Goal: Transaction & Acquisition: Book appointment/travel/reservation

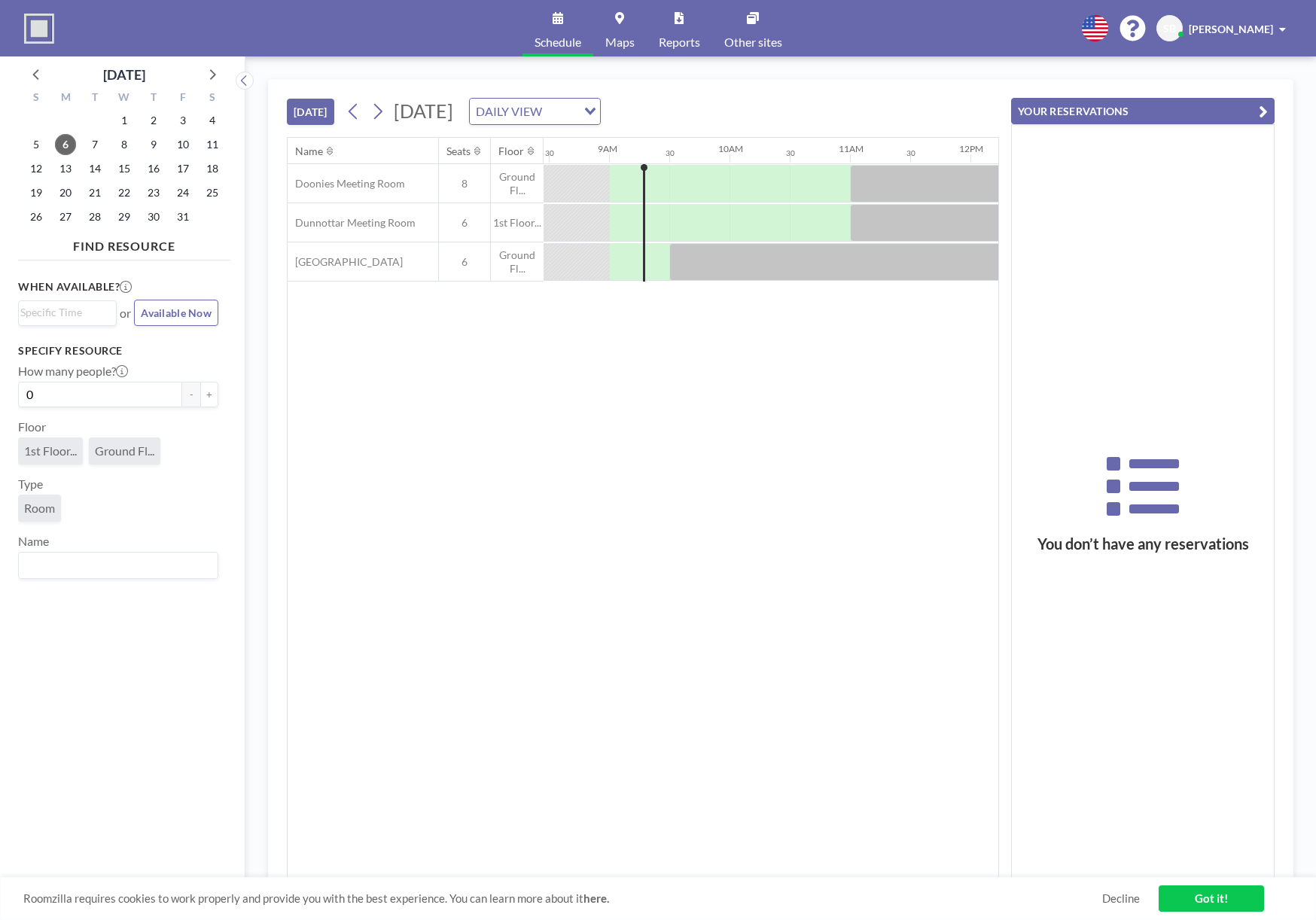
scroll to position [0, 1024]
click at [647, 232] on div at bounding box center [652, 222] width 23 height 38
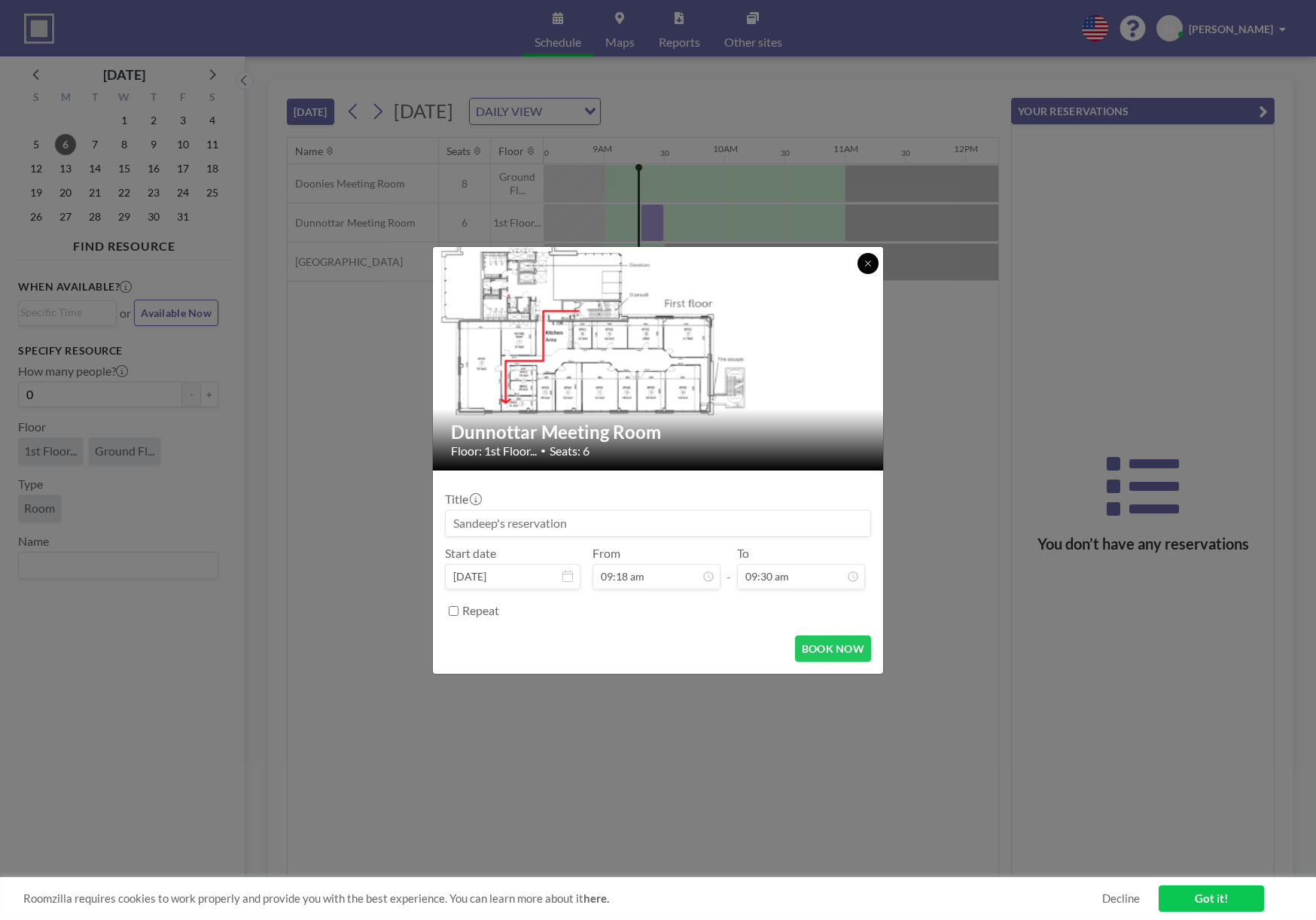
click at [865, 269] on button at bounding box center [867, 263] width 21 height 21
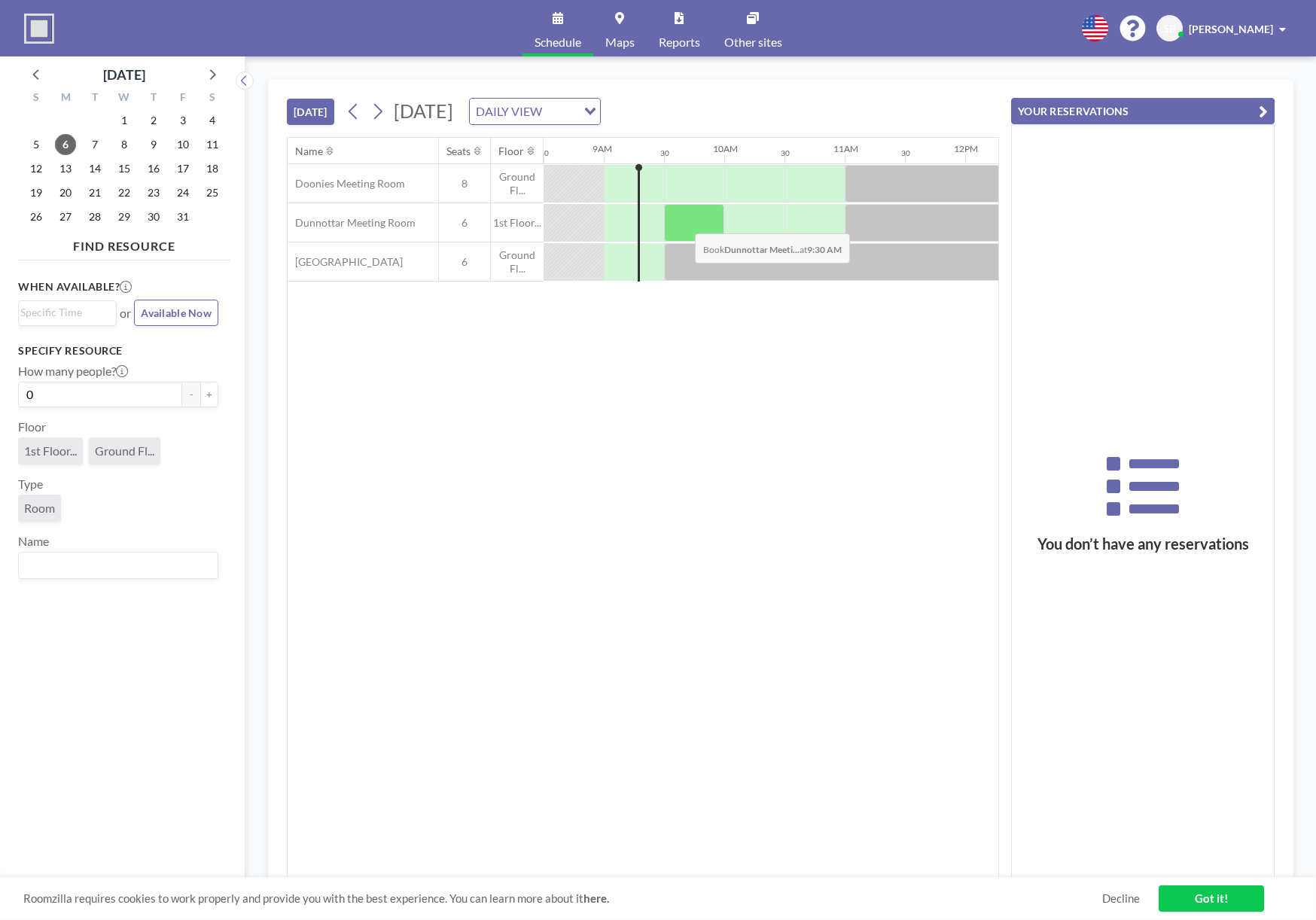
click at [683, 222] on div at bounding box center [694, 222] width 60 height 38
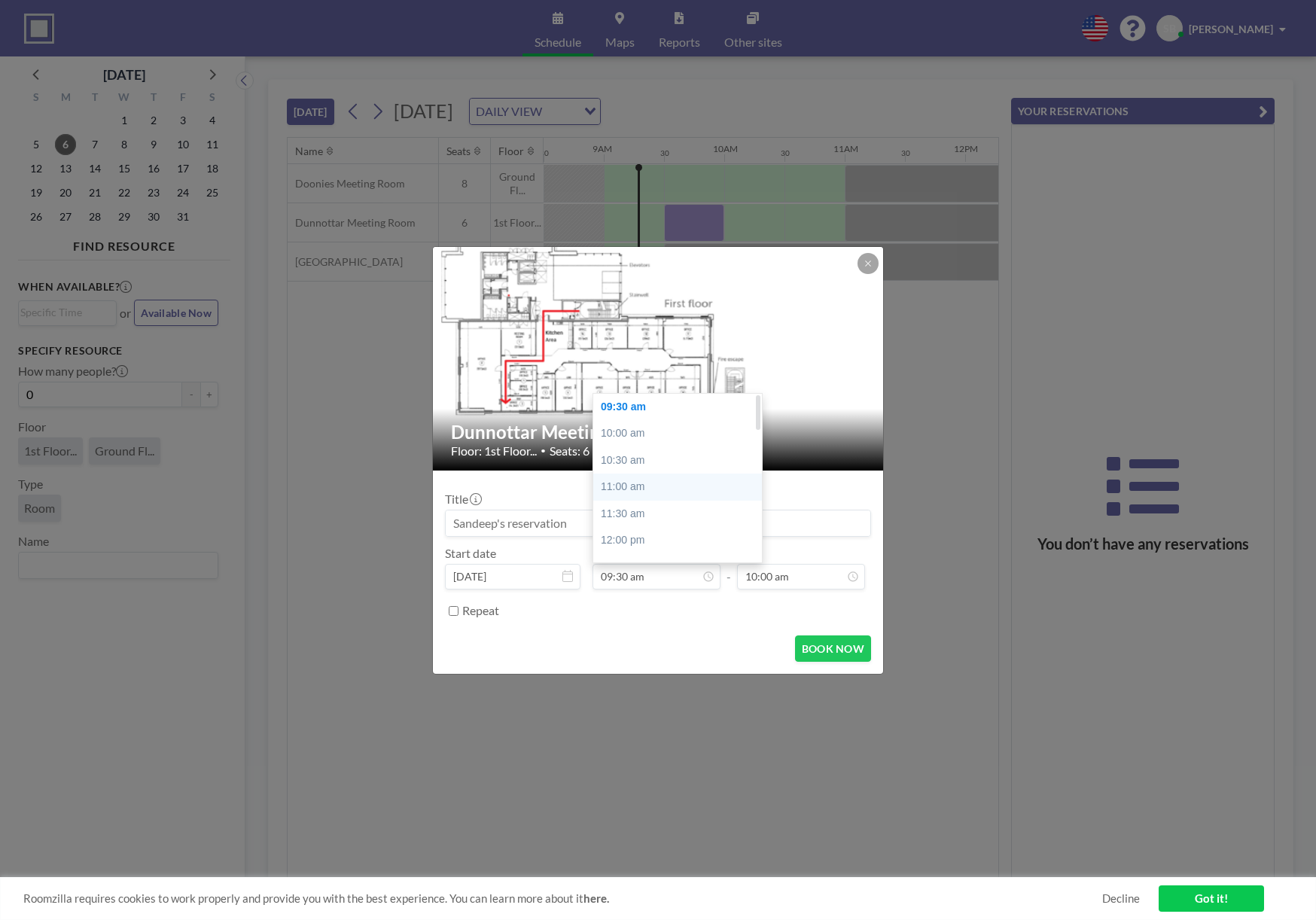
click at [626, 486] on div "11:00 am" at bounding box center [678, 487] width 169 height 27
type input "11:00 am"
type input "11:30 am"
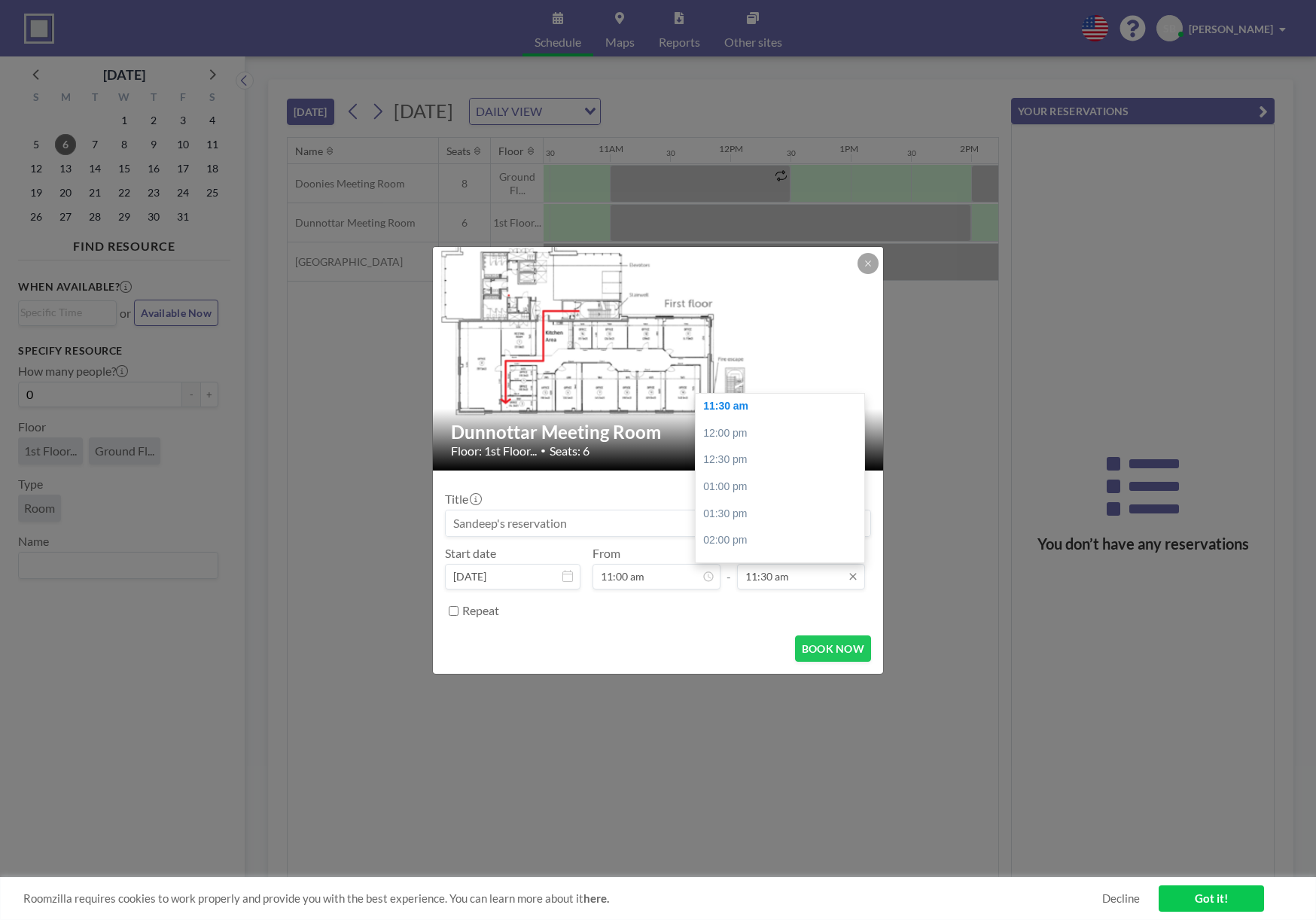
scroll to position [0, 1265]
click at [738, 413] on div "11:30 am" at bounding box center [780, 406] width 169 height 27
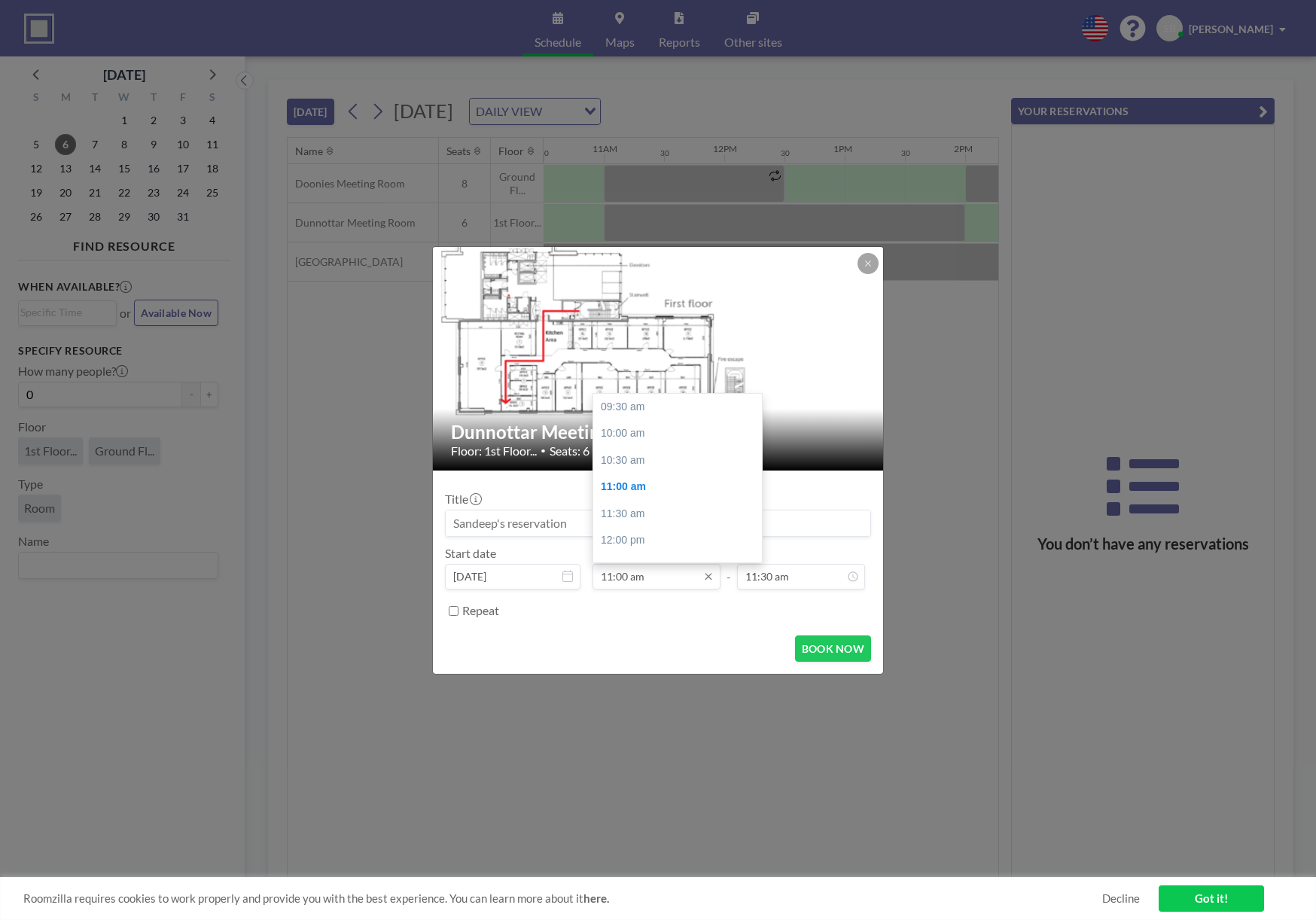
scroll to position [81, 0]
click at [632, 579] on input "11:00 am" at bounding box center [657, 577] width 128 height 26
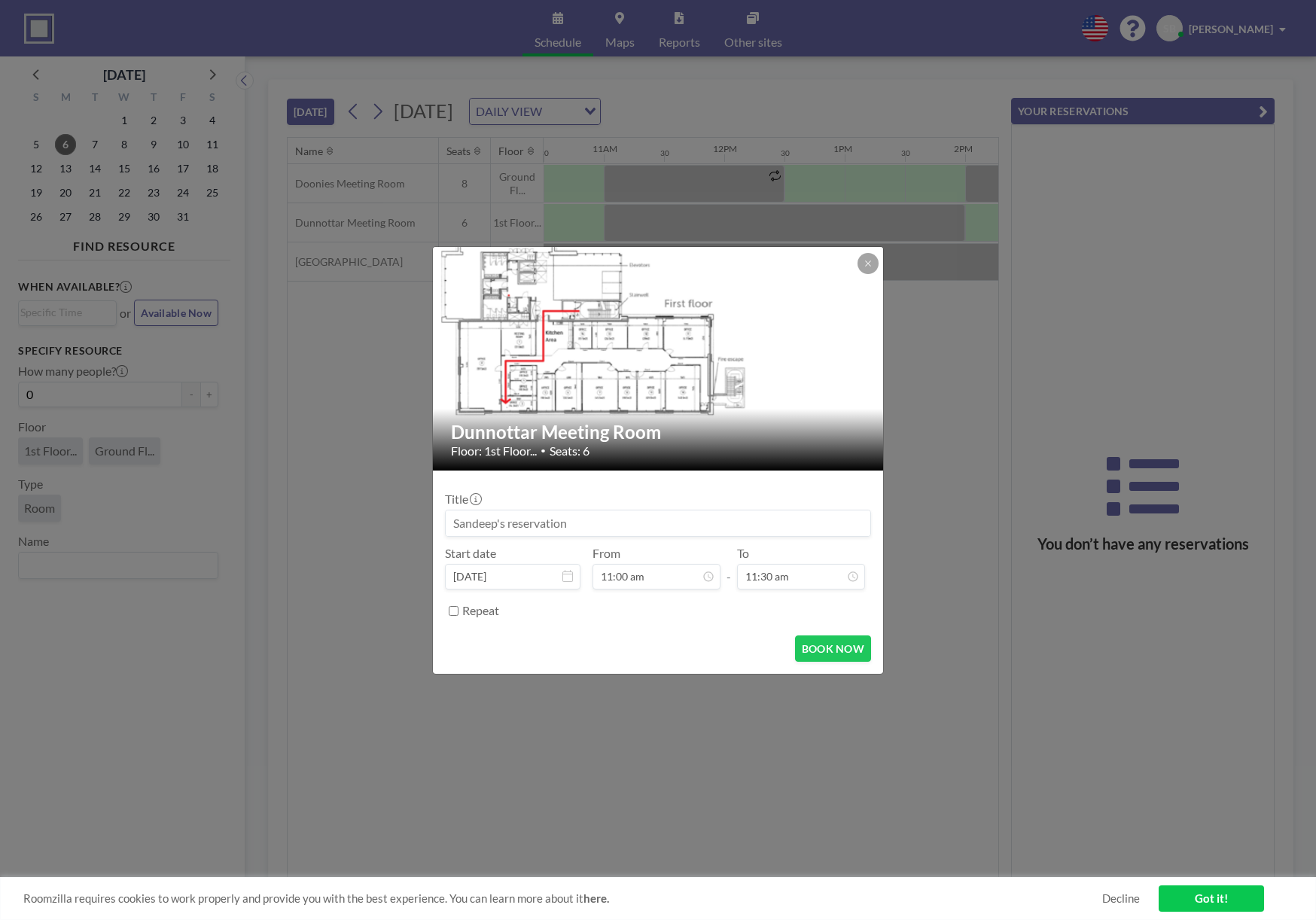
scroll to position [616, 0]
click at [838, 546] on div "To 11:30 am 12:00 am 12:30 am 01:00 am 01:30 am 02:00 am 02:30 am 03:00 am 03:3…" at bounding box center [801, 568] width 128 height 44
click at [712, 625] on form "Title Start date [DATE] From 11:00 am 09:30 am 10:00 am 10:30 am 11:00 am 11:30…" at bounding box center [658, 572] width 451 height 203
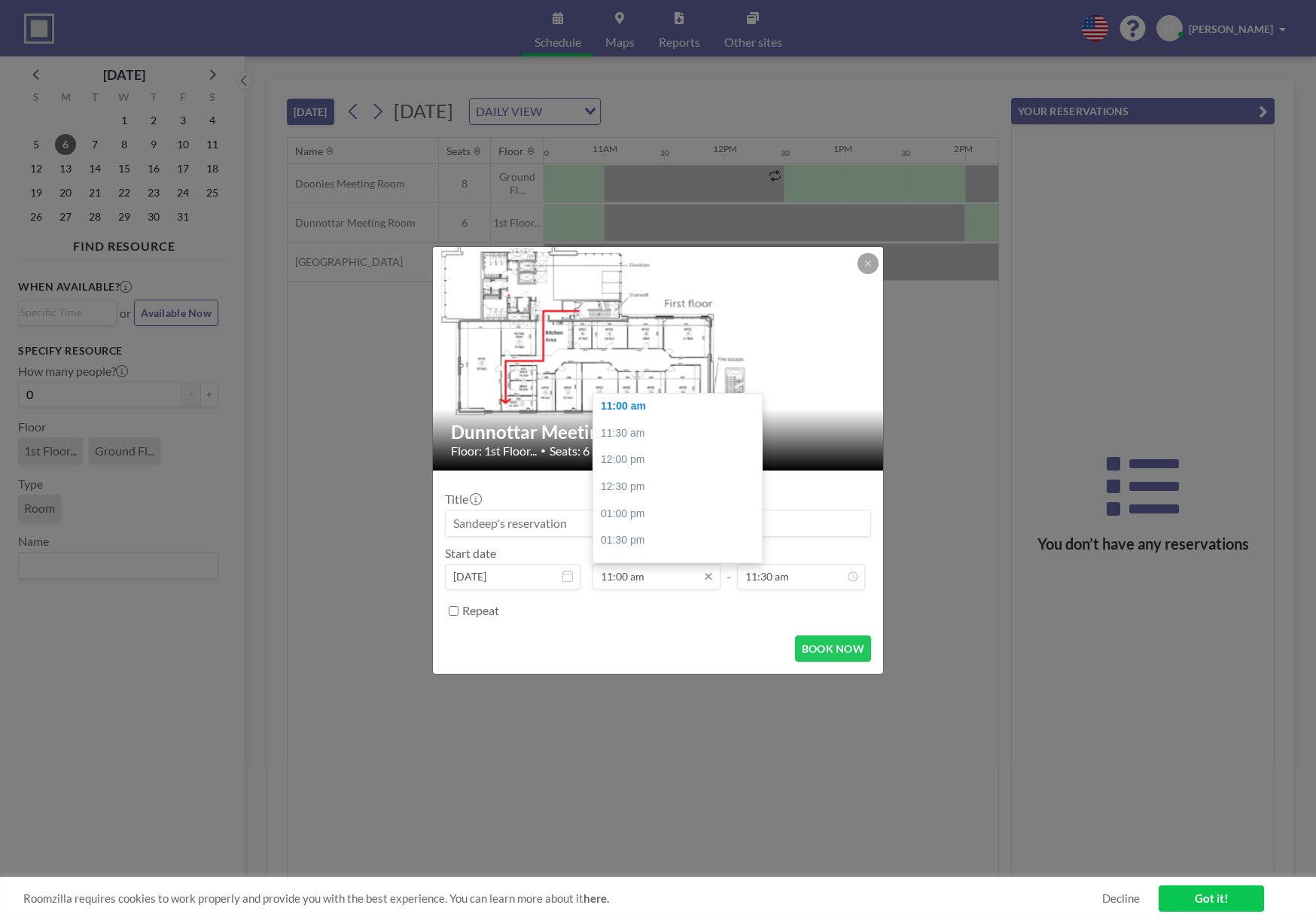
click at [626, 575] on input "11:00 am" at bounding box center [657, 577] width 128 height 26
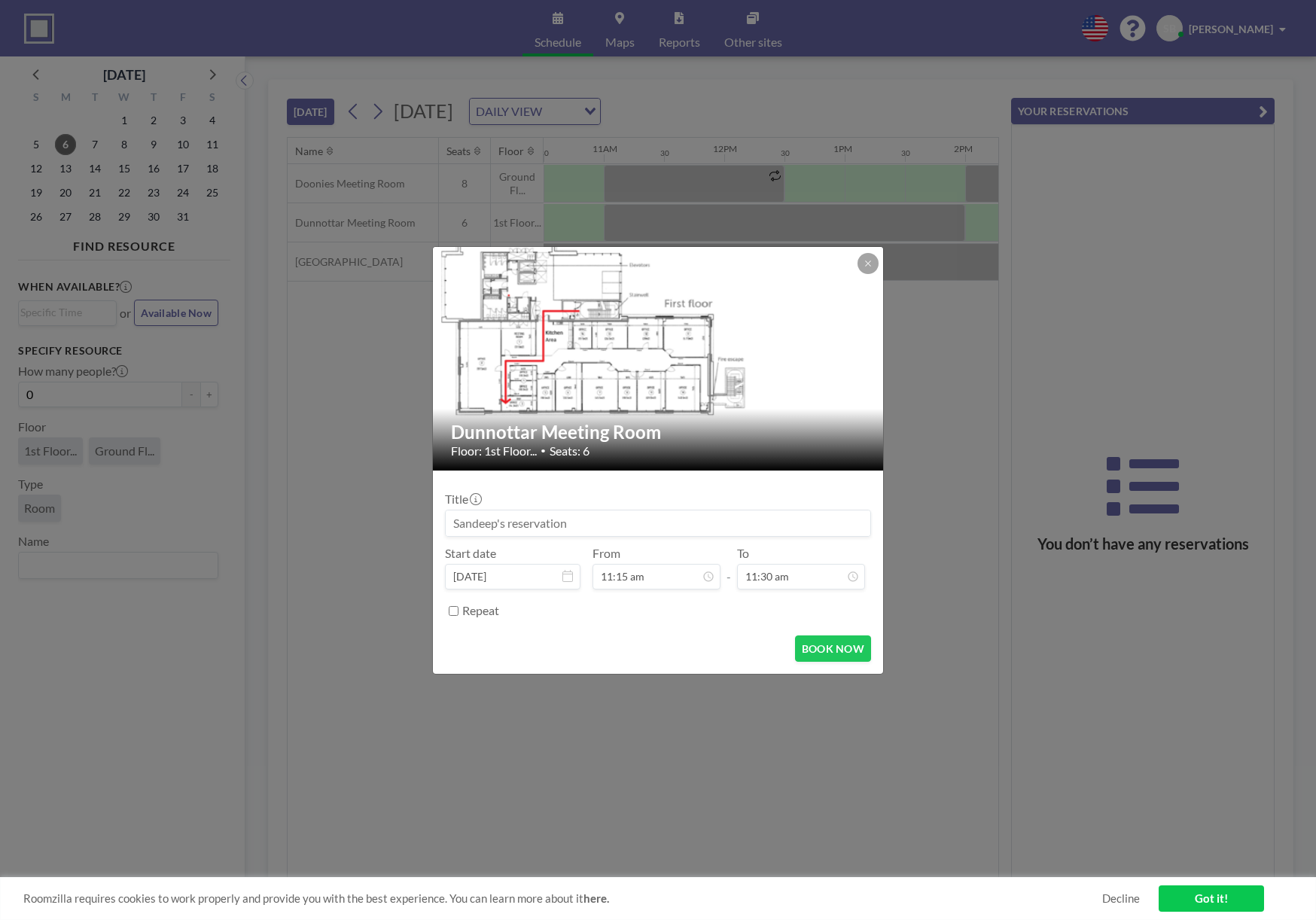
type input "11:15 am"
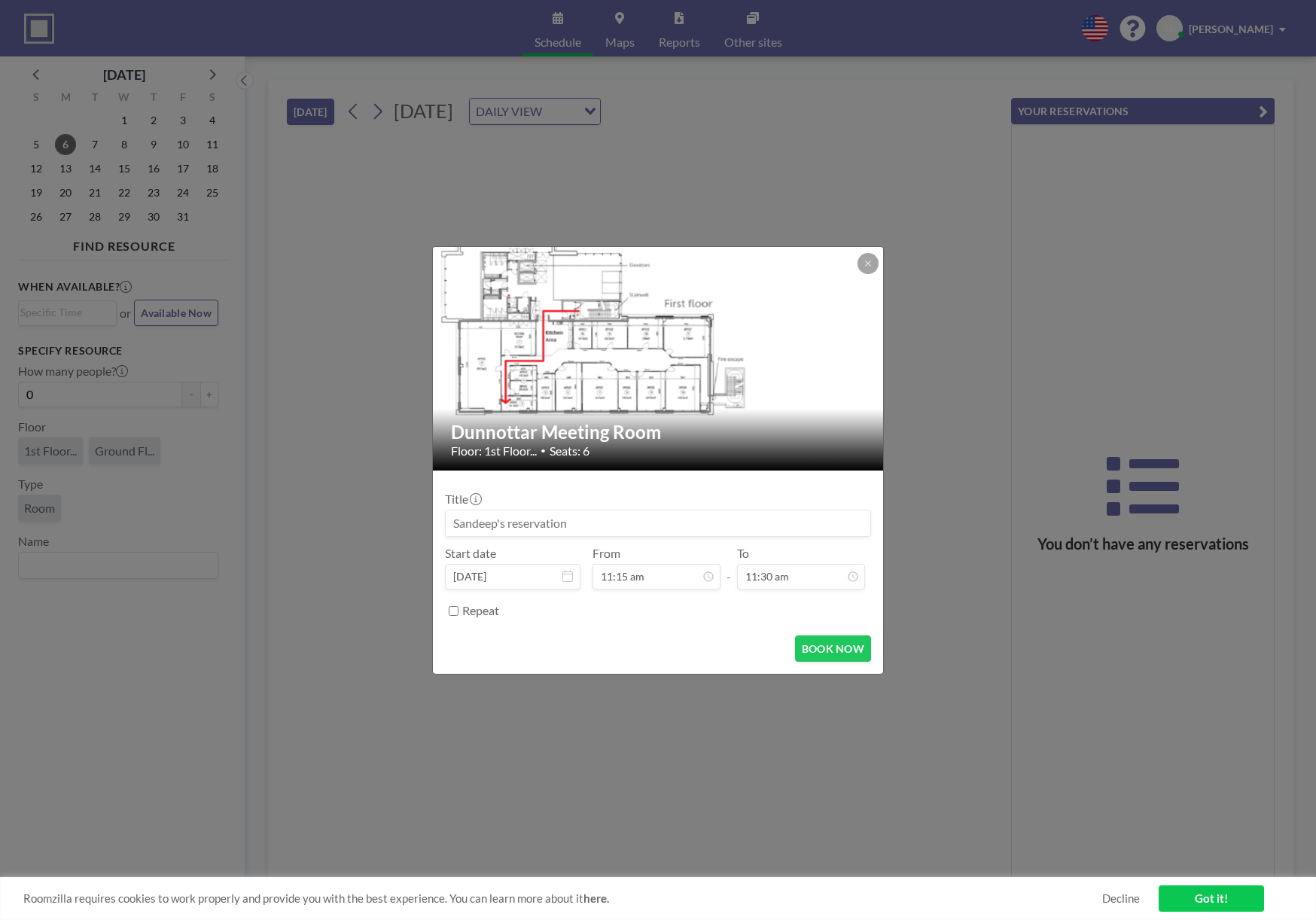
click at [634, 637] on div "BOOK NOW" at bounding box center [658, 648] width 426 height 27
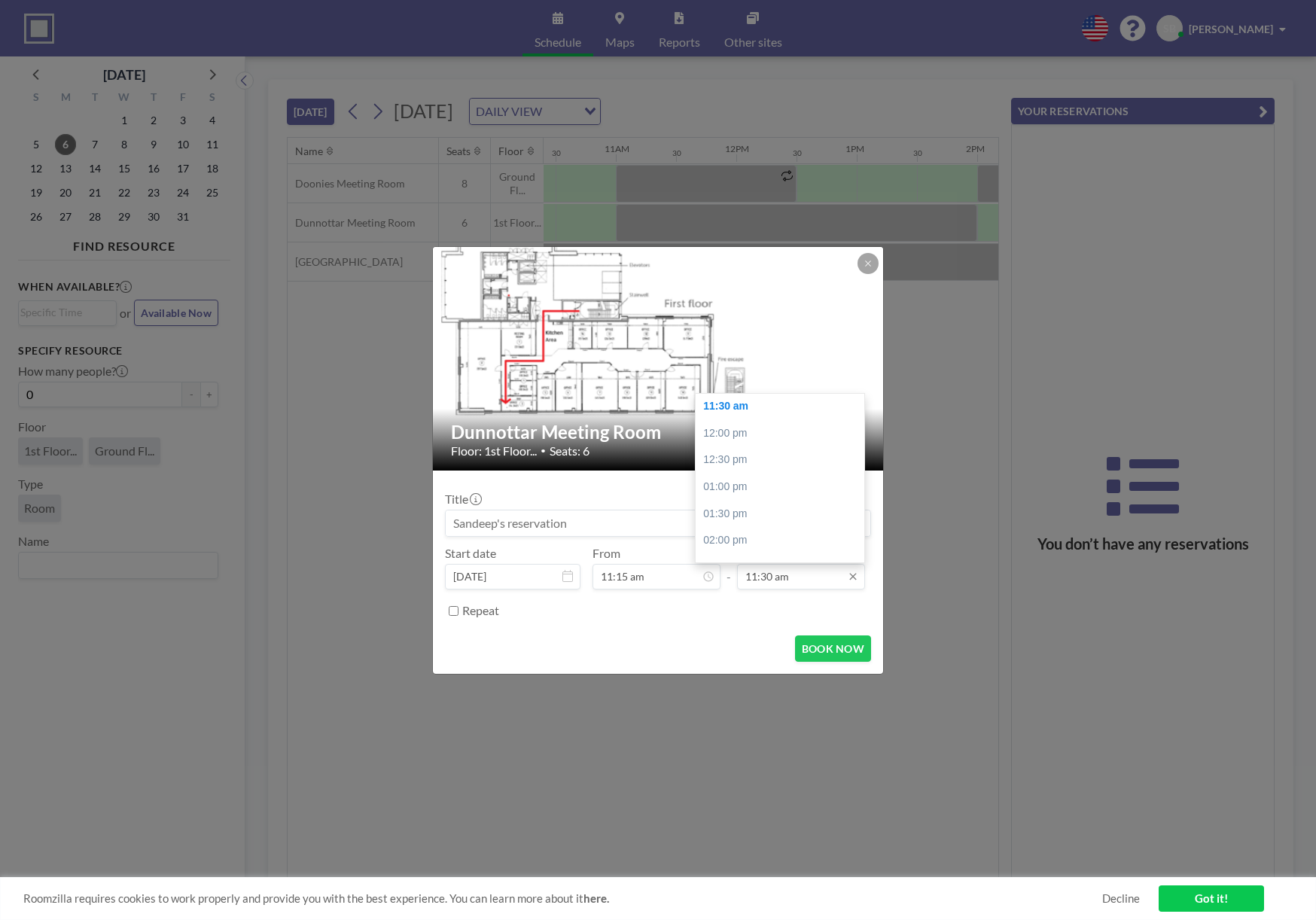
scroll to position [0, 1265]
click at [768, 580] on input "11:30 am" at bounding box center [801, 577] width 128 height 26
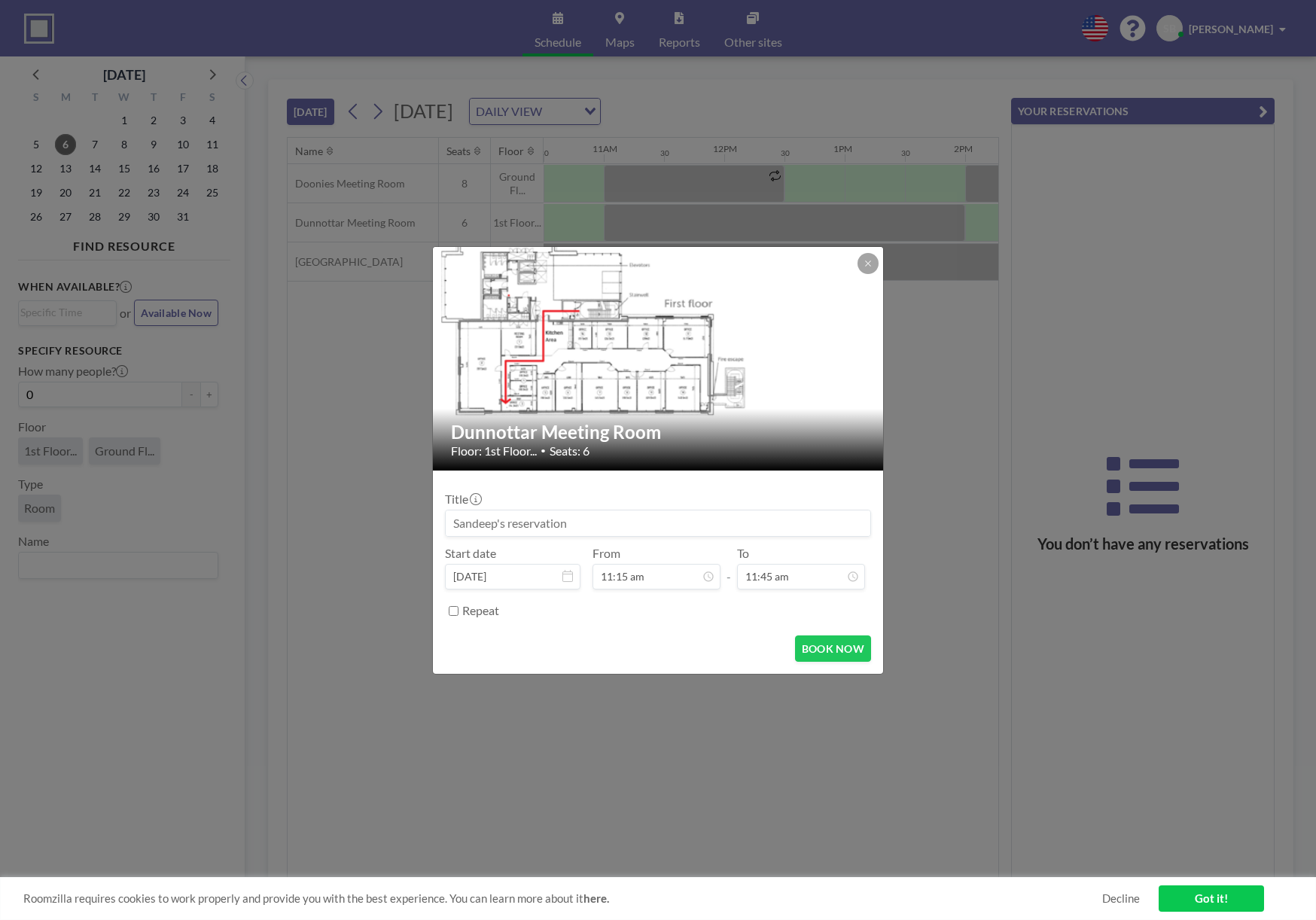
type input "11:45 am"
click at [781, 632] on form "Title Start date [DATE] From 11:15 am - To 11:45 am Repeat BOOK NOW" at bounding box center [658, 572] width 451 height 203
click at [498, 524] on input at bounding box center [658, 523] width 425 height 26
type input "TechForce Cyber"
click at [826, 641] on button "BOOK NOW" at bounding box center [832, 648] width 76 height 27
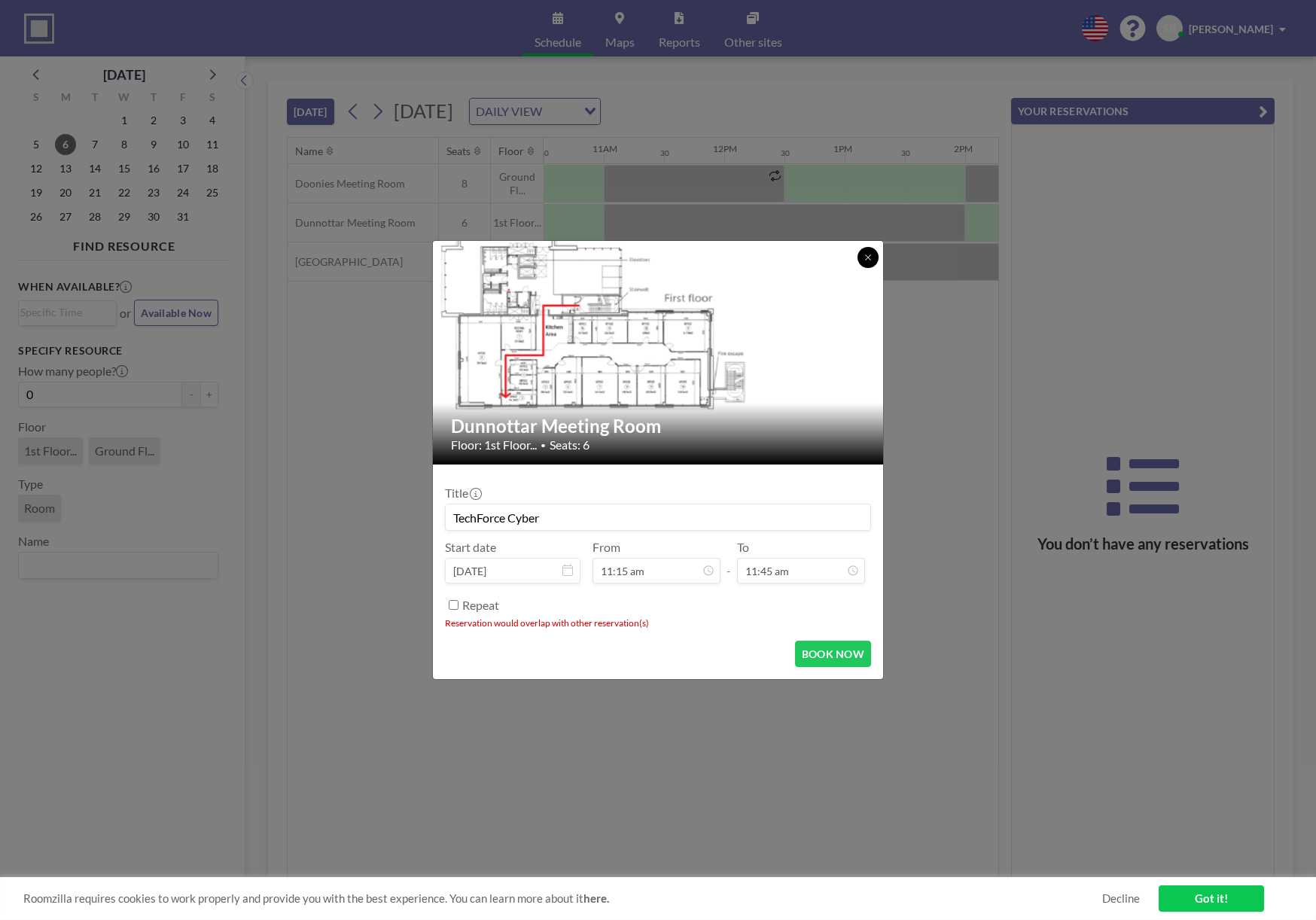
click at [869, 261] on icon at bounding box center [868, 257] width 9 height 9
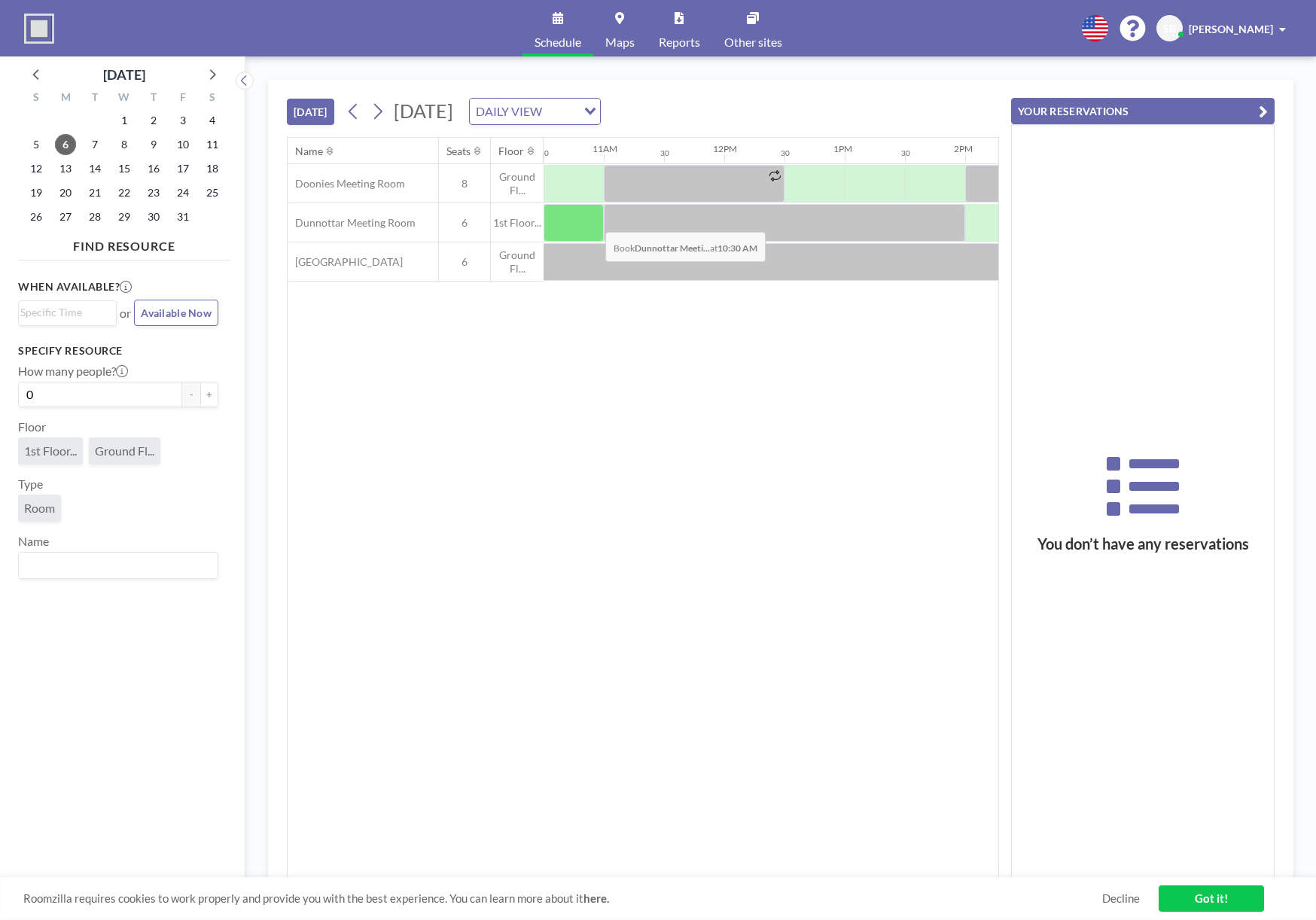
click at [593, 221] on div at bounding box center [574, 222] width 60 height 38
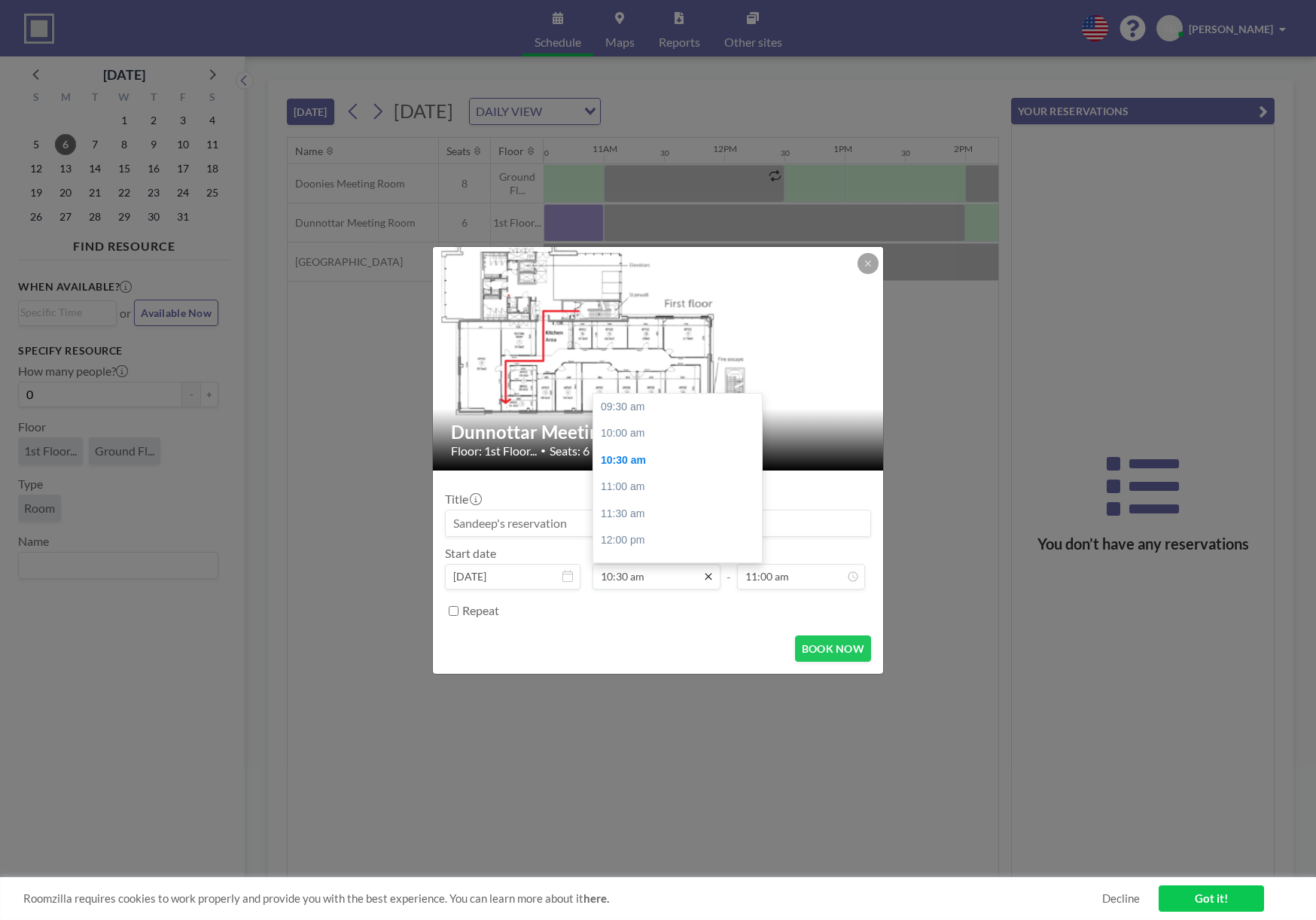
scroll to position [53, 0]
click at [623, 438] on div "11:00 am" at bounding box center [678, 434] width 169 height 27
type input "11:00 am"
type input "11:30 am"
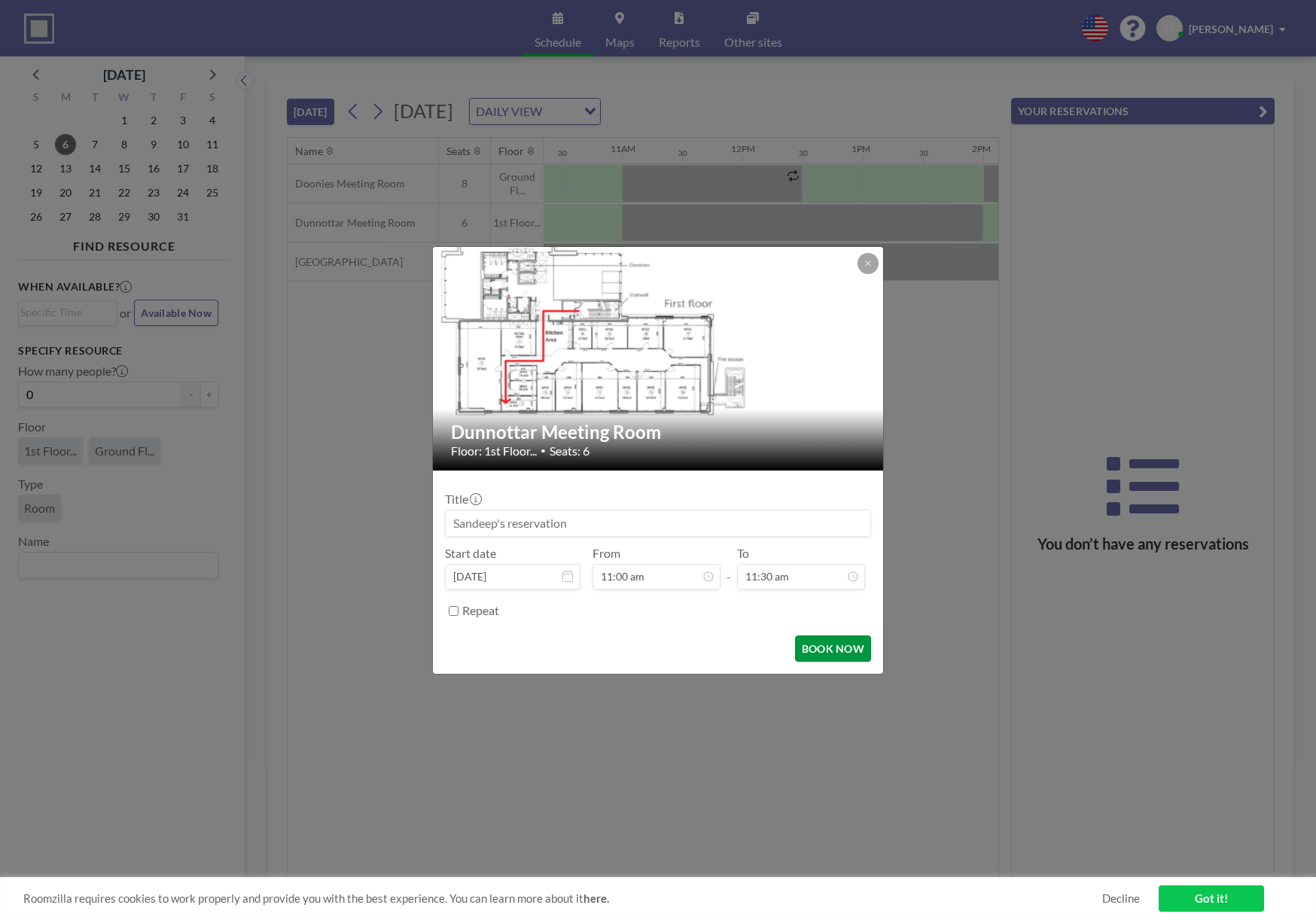
scroll to position [0, 1265]
click at [851, 644] on button "BOOK NOW" at bounding box center [832, 648] width 76 height 27
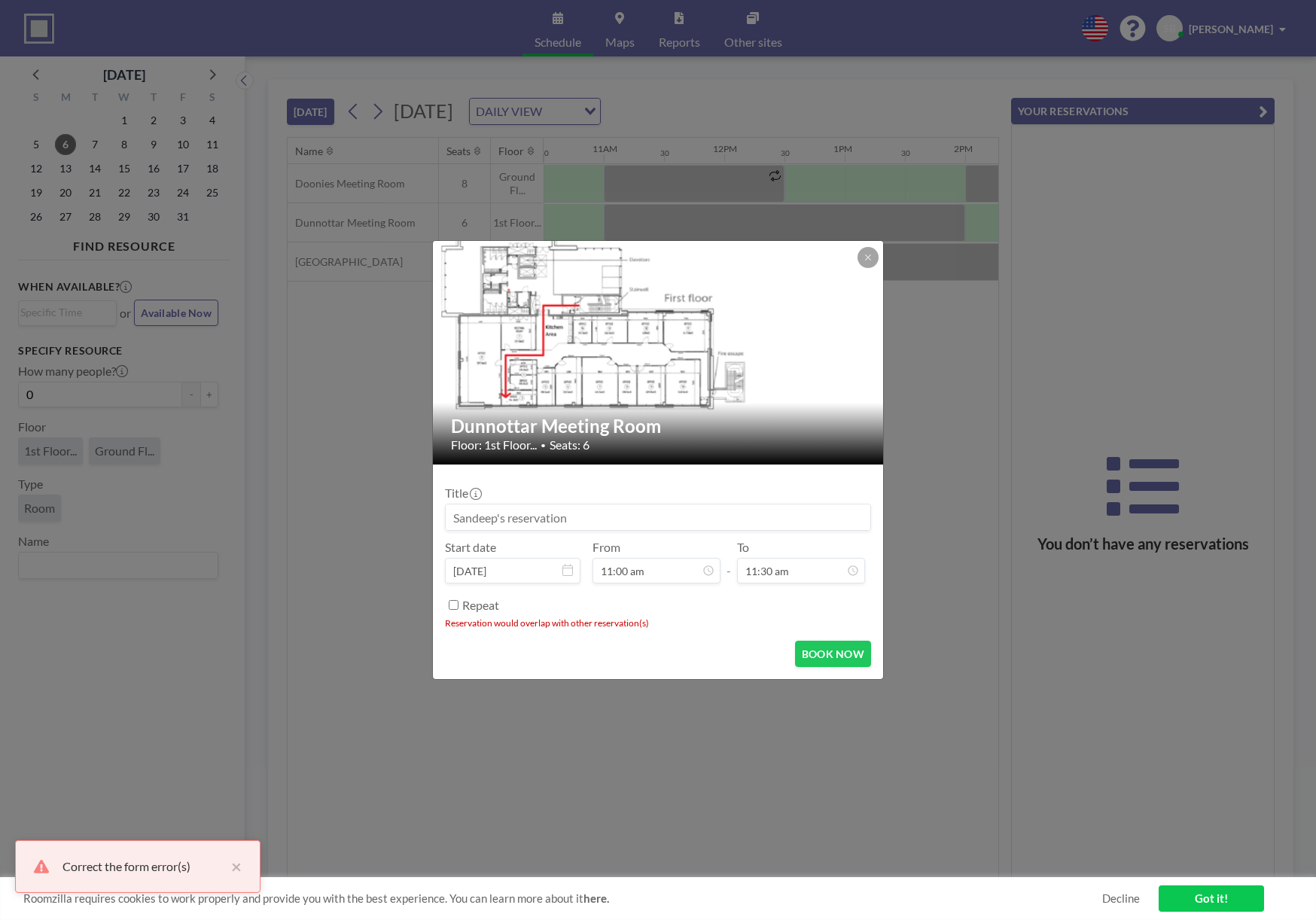
click at [878, 252] on img at bounding box center [658, 352] width 451 height 254
click at [874, 253] on button at bounding box center [867, 257] width 21 height 21
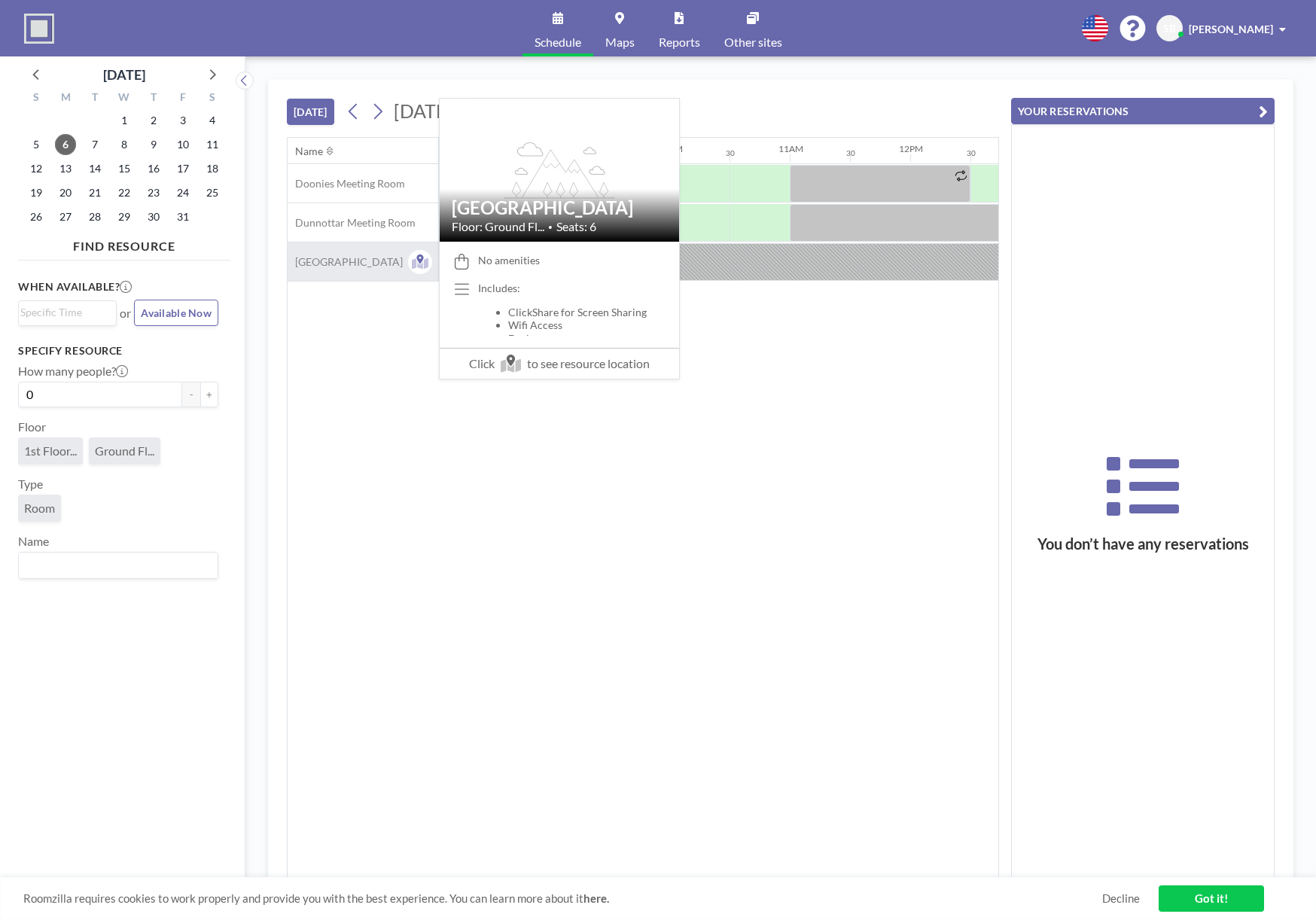
scroll to position [0, 1084]
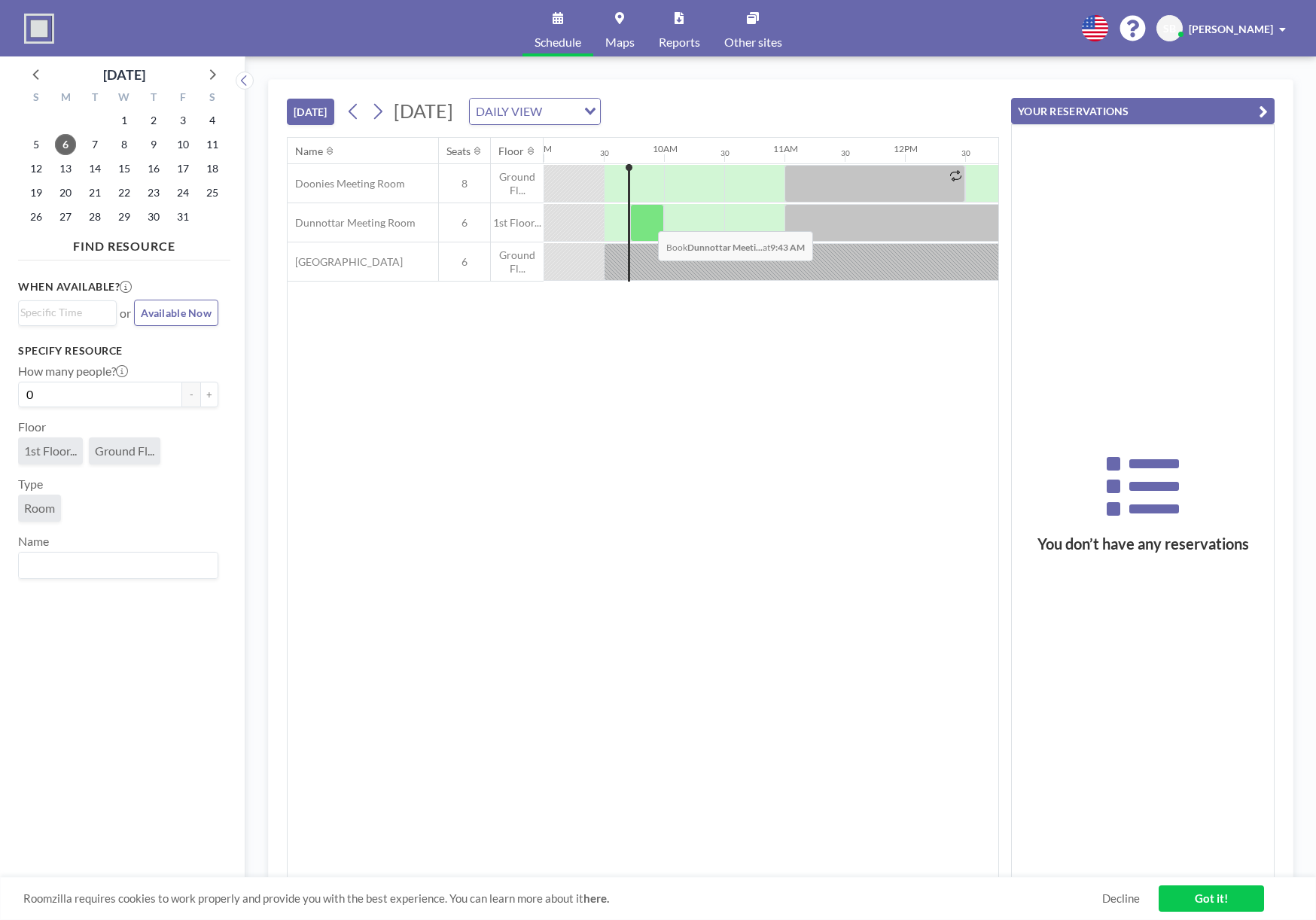
click at [646, 220] on div at bounding box center [647, 222] width 34 height 38
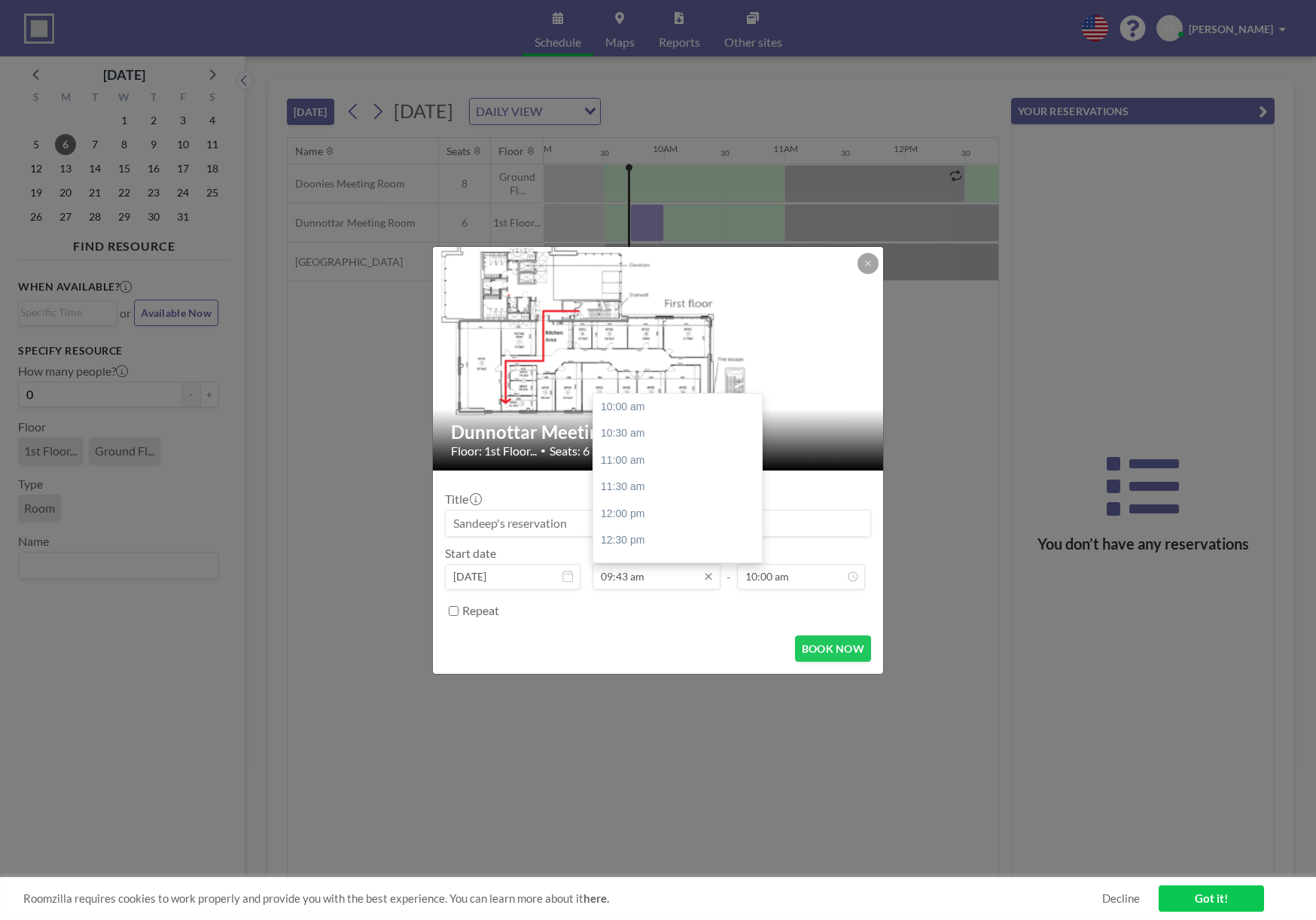
click at [658, 568] on input "09:43 am" at bounding box center [657, 577] width 128 height 26
click at [629, 460] on div "11:00 am" at bounding box center [678, 460] width 169 height 27
type input "11:00 am"
type input "11:30 am"
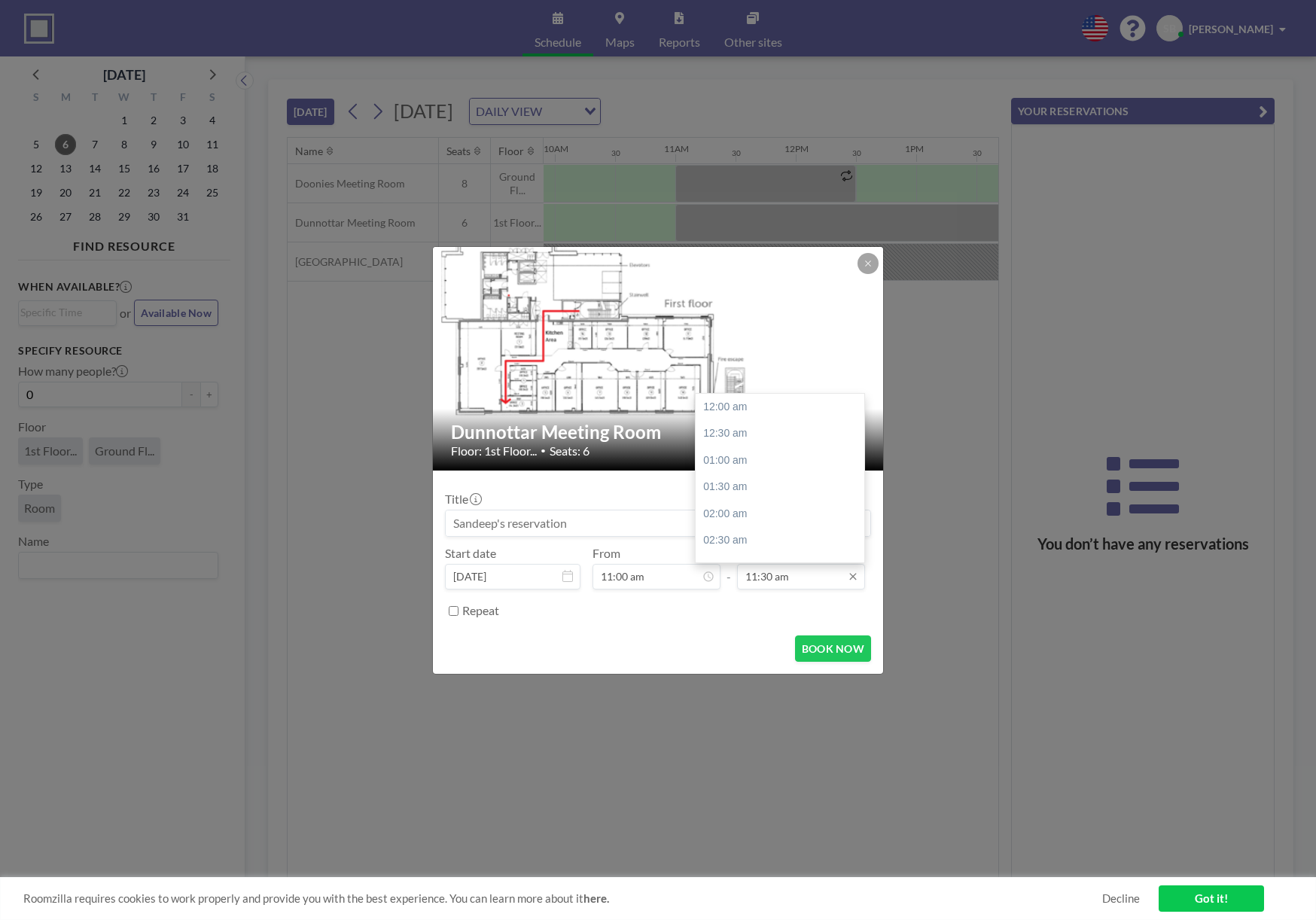
click at [794, 579] on input "11:30 am" at bounding box center [801, 577] width 128 height 26
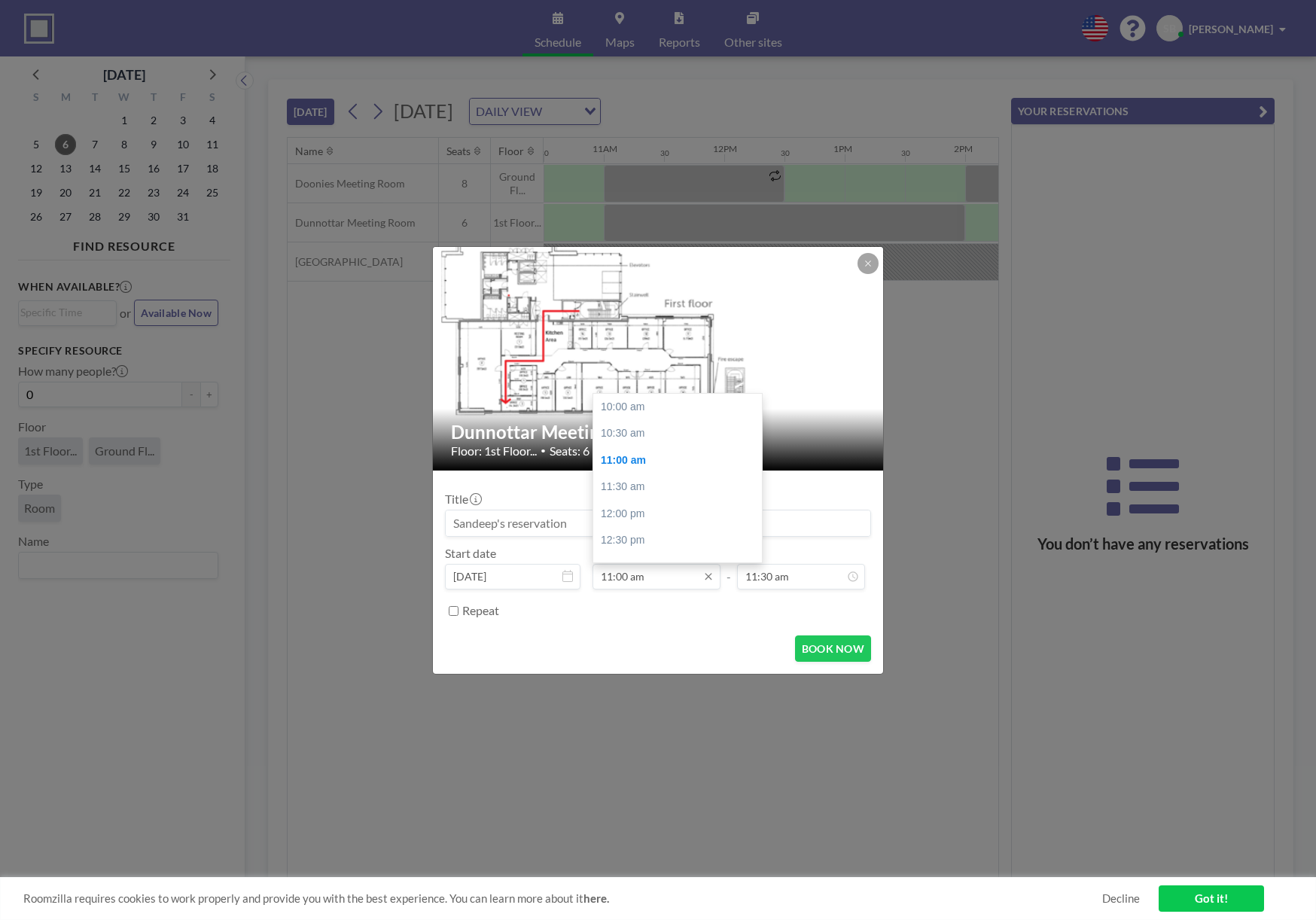
scroll to position [53, 0]
click at [626, 579] on input "11:00 am" at bounding box center [657, 577] width 128 height 26
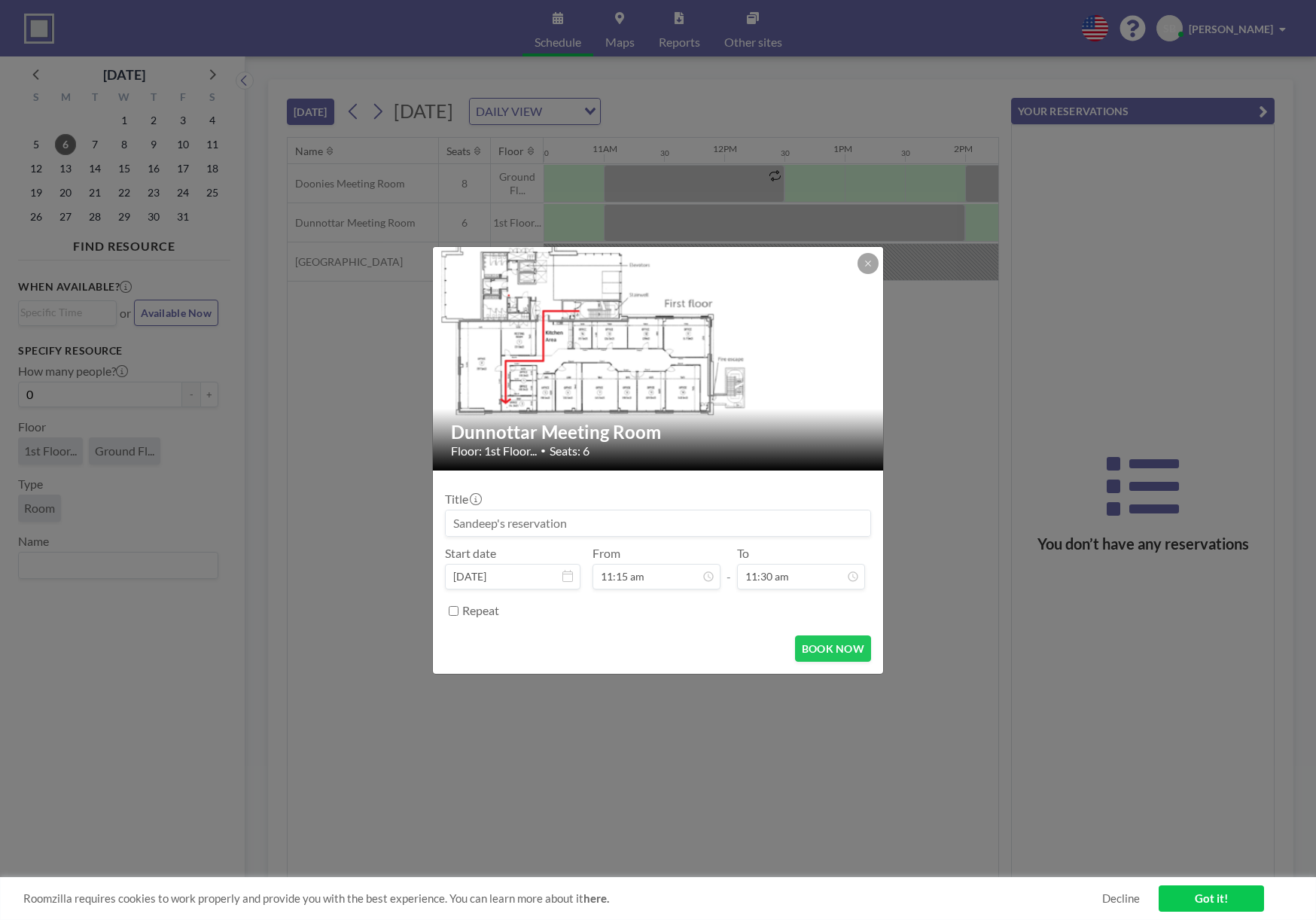
type input "11:15 am"
click at [777, 630] on form "Title Start date Oct 6, 2025 From 11:15 am - To 11:30 am Repeat BOOK NOW" at bounding box center [658, 572] width 451 height 203
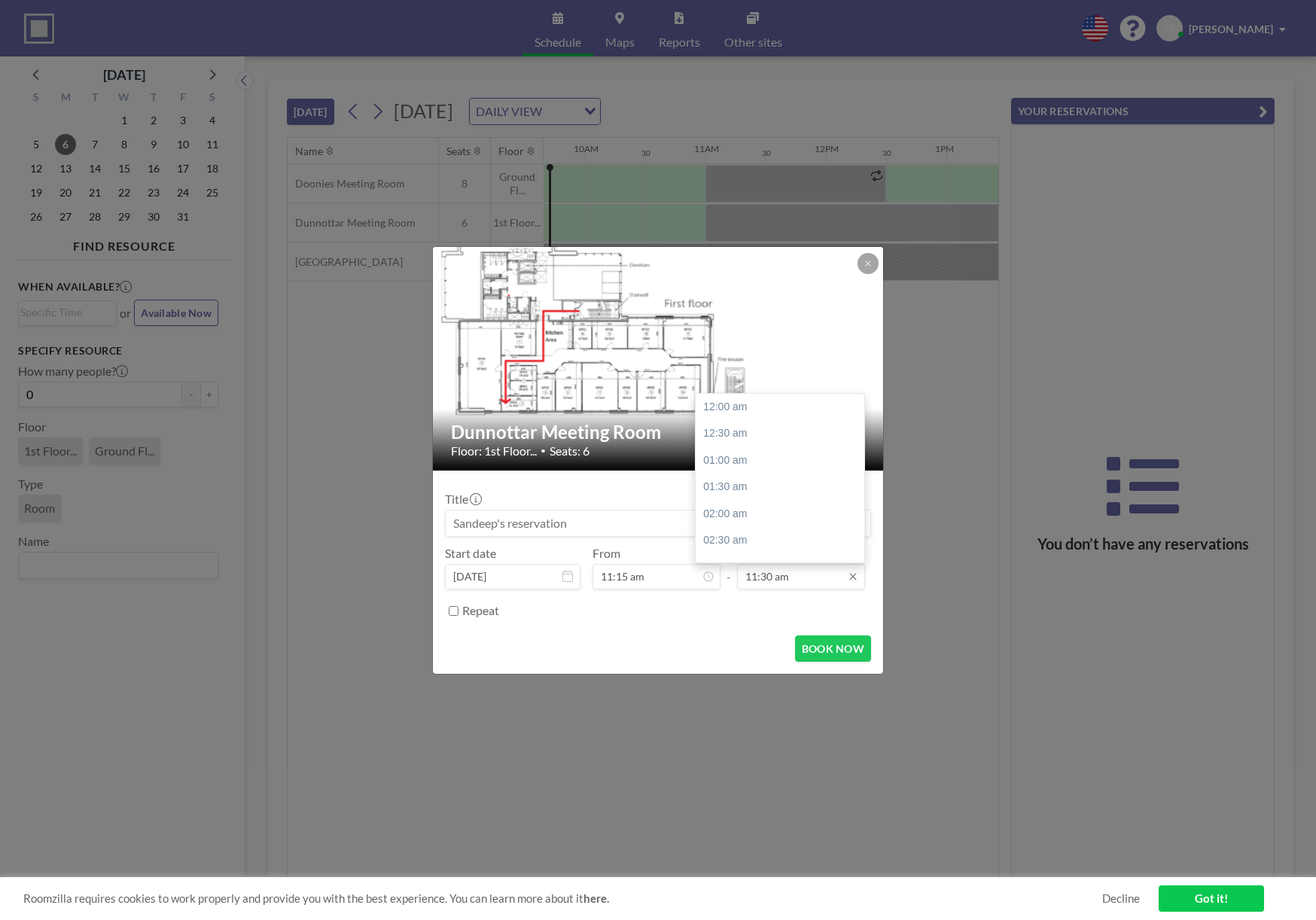
scroll to position [616, 0]
click at [770, 571] on input "11:30 am" at bounding box center [801, 577] width 128 height 26
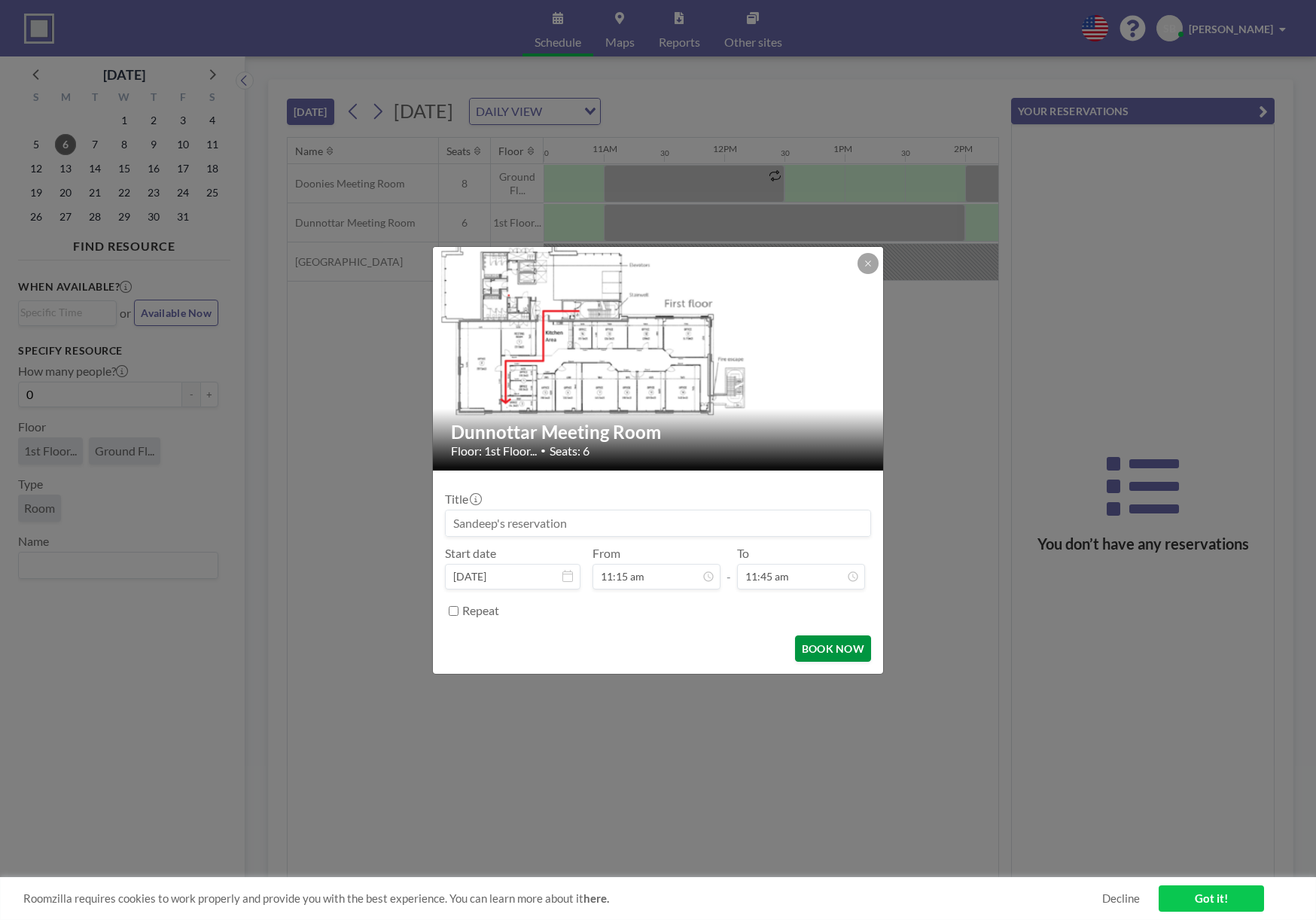
type input "11:45 am"
click at [809, 654] on button "BOOK NOW" at bounding box center [832, 648] width 76 height 27
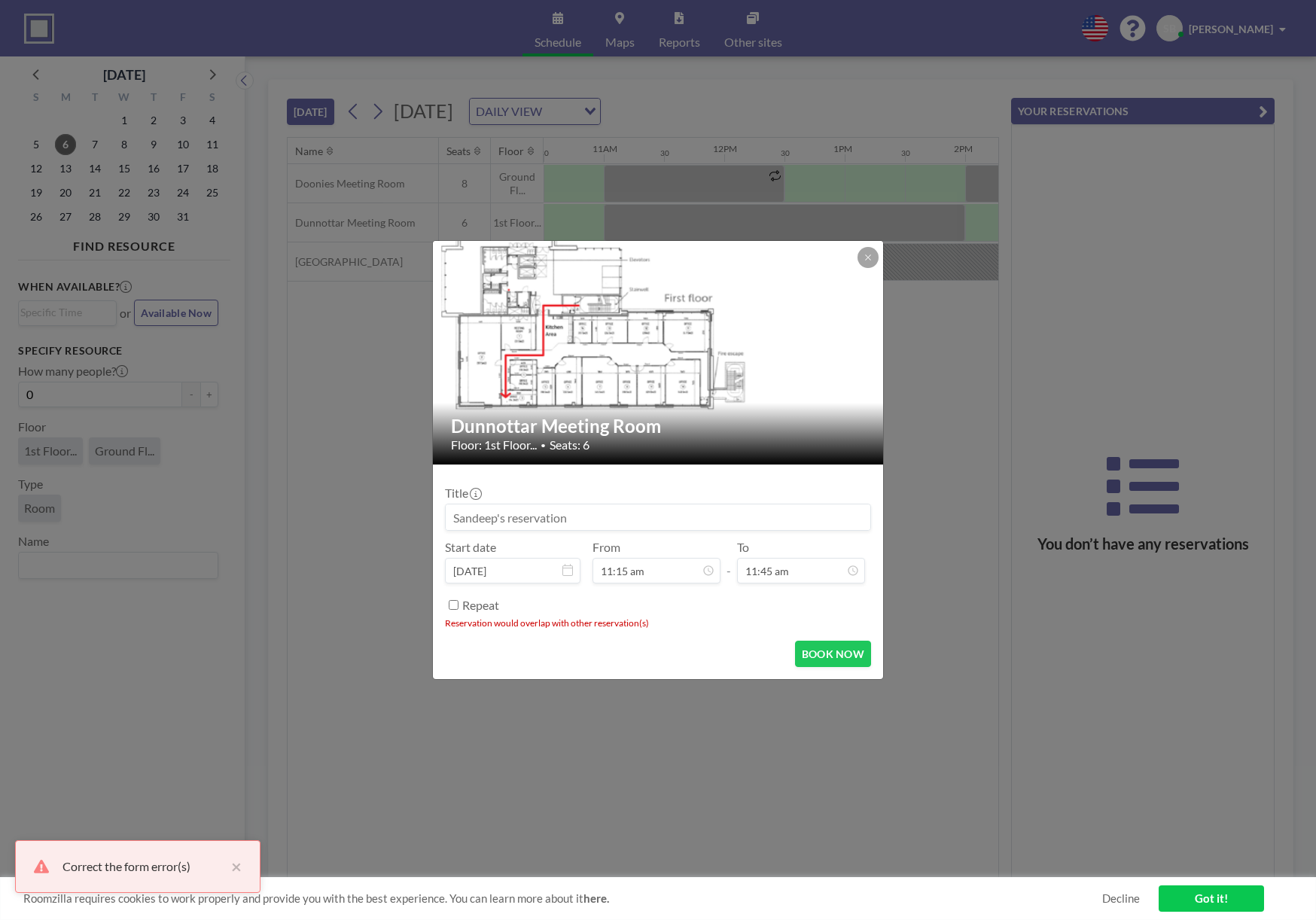
click at [873, 256] on button at bounding box center [867, 257] width 21 height 21
